Goal: Task Accomplishment & Management: Use online tool/utility

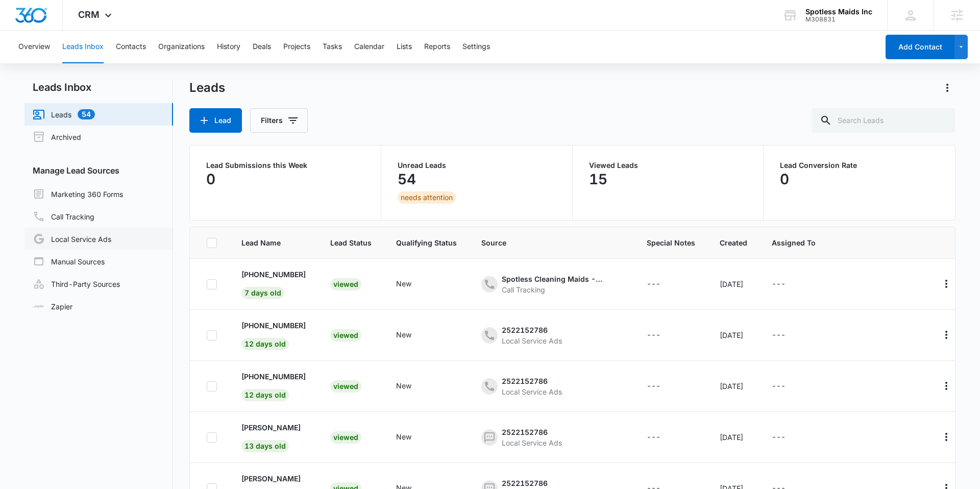
click at [87, 243] on link "Local Service Ads" at bounding box center [72, 239] width 79 height 12
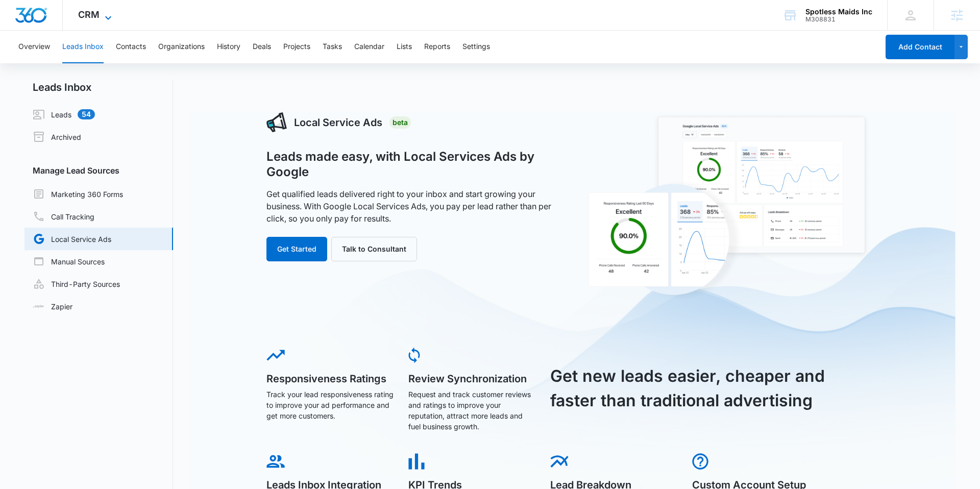
click at [109, 16] on icon at bounding box center [108, 18] width 12 height 12
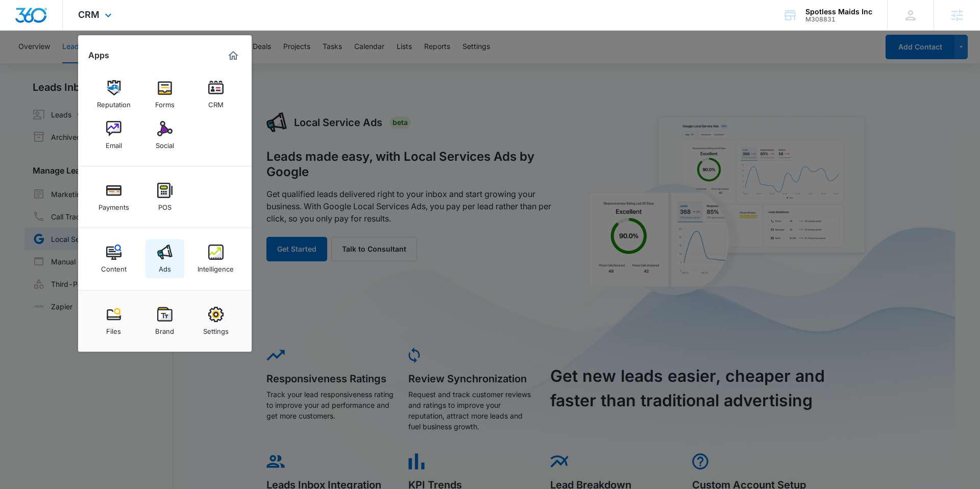
click at [175, 268] on link "Ads" at bounding box center [164, 258] width 39 height 39
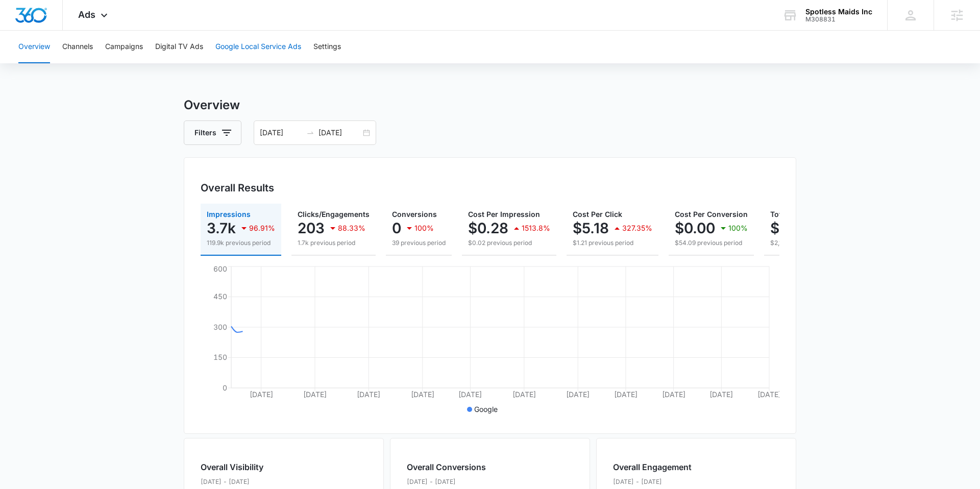
click at [257, 45] on button "Google Local Service Ads" at bounding box center [258, 47] width 86 height 33
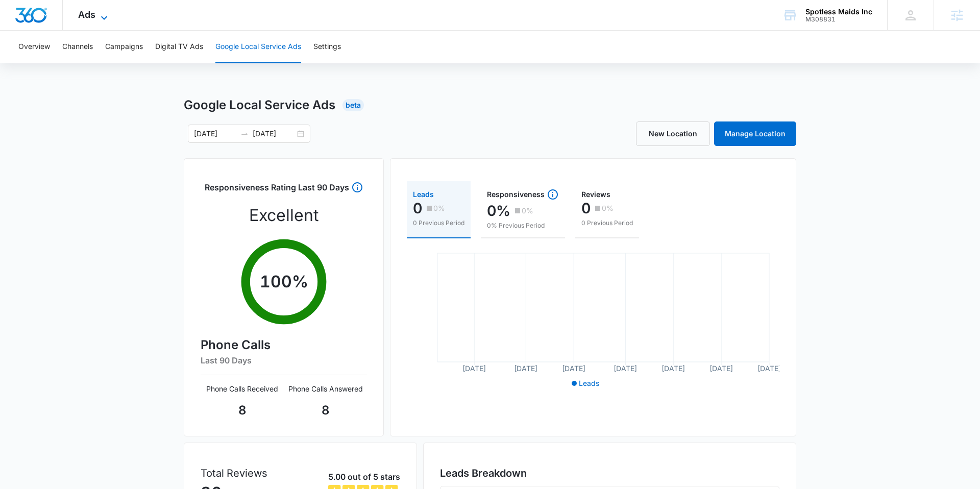
click at [94, 15] on span "Ads" at bounding box center [86, 14] width 17 height 11
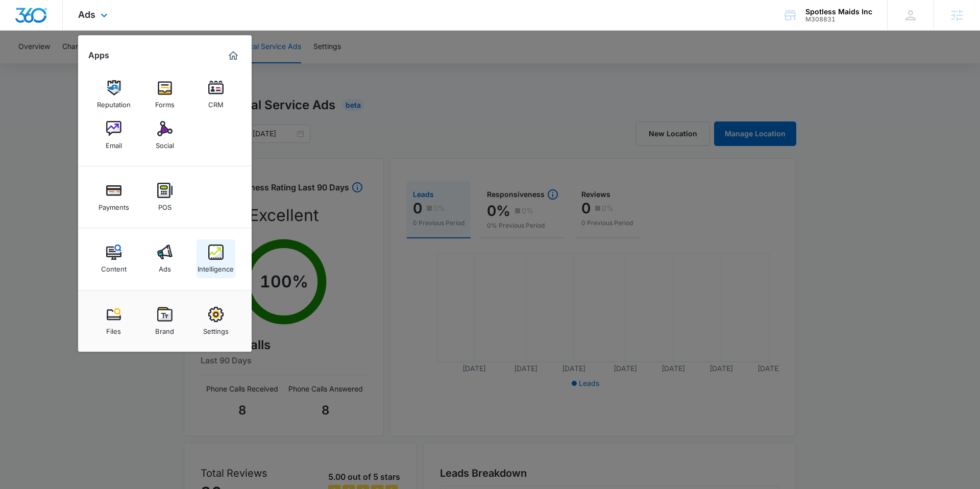
click at [213, 256] on img at bounding box center [215, 251] width 15 height 15
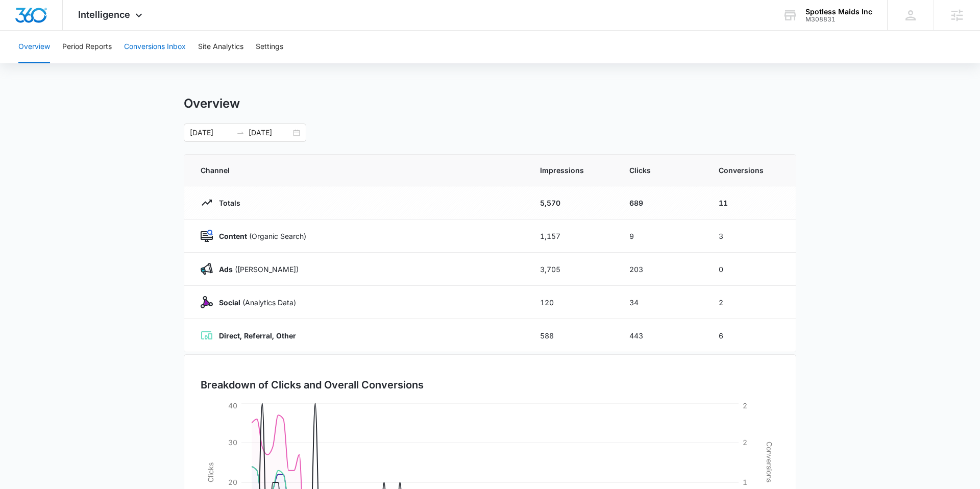
click at [157, 40] on button "Conversions Inbox" at bounding box center [155, 47] width 62 height 33
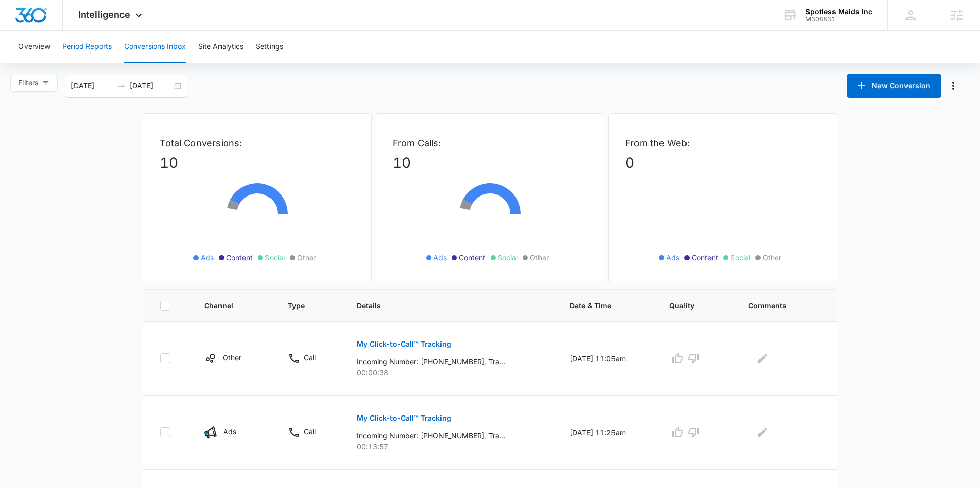
click at [99, 48] on button "Period Reports" at bounding box center [87, 47] width 50 height 33
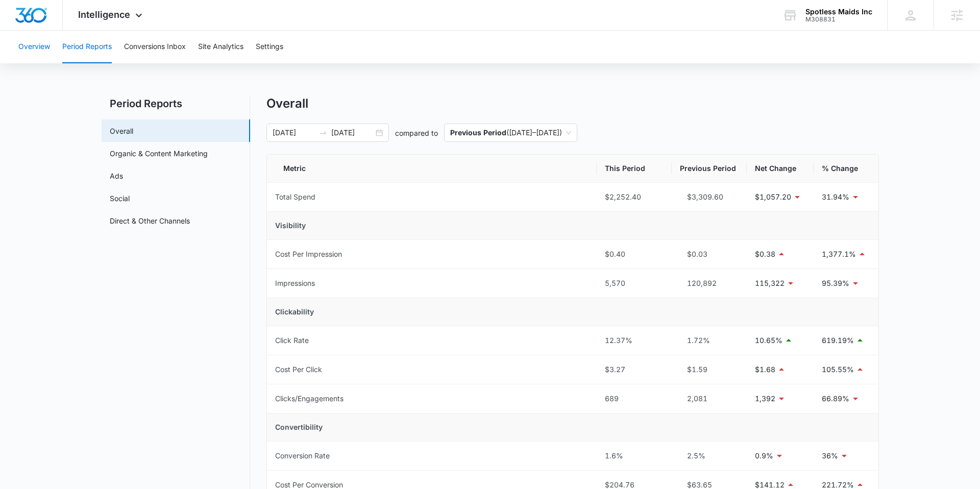
click at [43, 37] on button "Overview" at bounding box center [34, 47] width 32 height 33
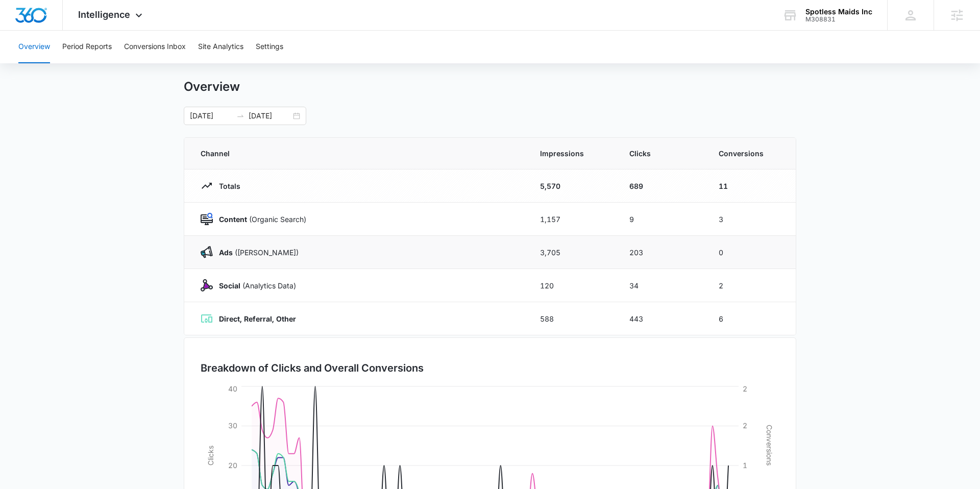
scroll to position [19, 0]
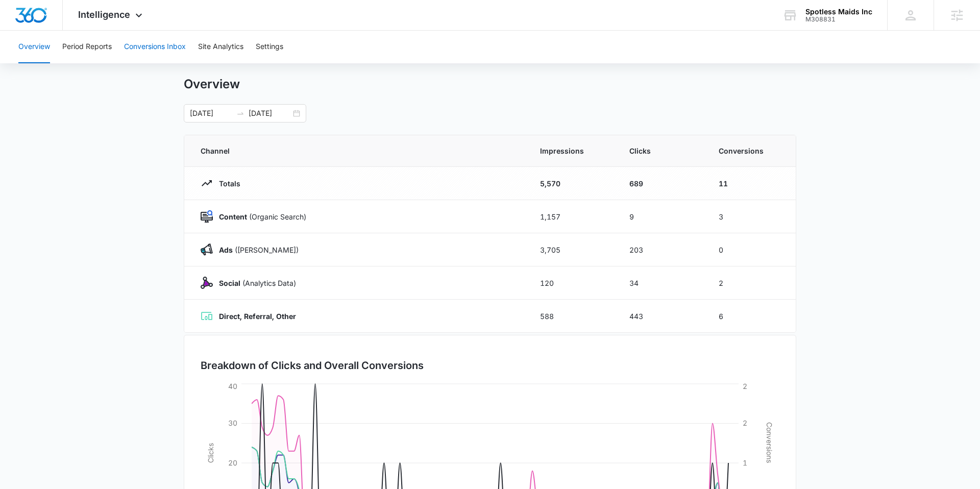
click at [166, 54] on button "Conversions Inbox" at bounding box center [155, 47] width 62 height 33
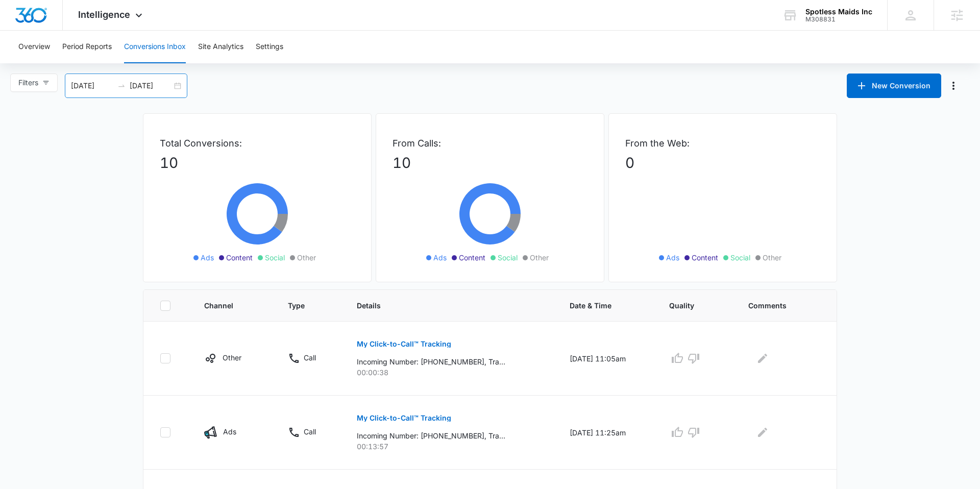
click at [181, 86] on div "[DATE] [DATE]" at bounding box center [126, 85] width 122 height 24
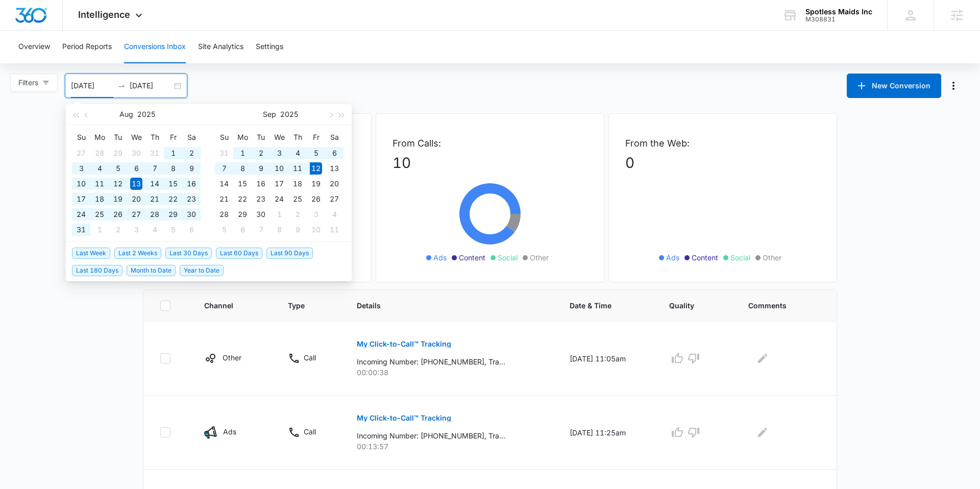
click at [239, 252] on span "Last 60 Days" at bounding box center [239, 253] width 46 height 11
type input "[DATE]"
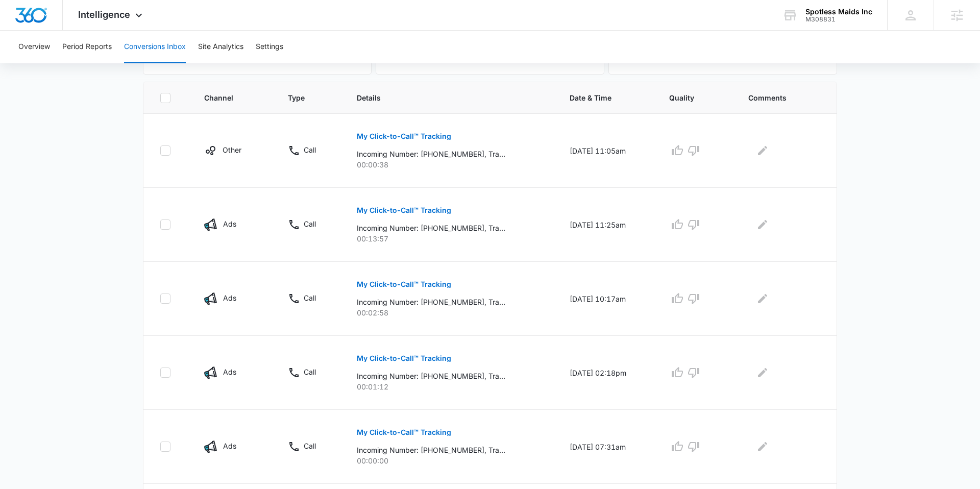
scroll to position [211, 0]
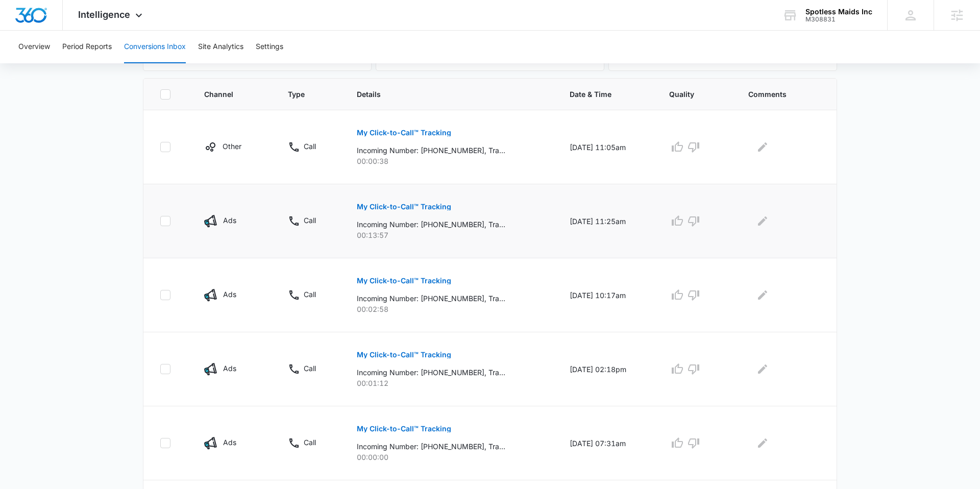
click at [399, 209] on p "My Click-to-Call™ Tracking" at bounding box center [404, 206] width 94 height 7
